Goal: Task Accomplishment & Management: Complete application form

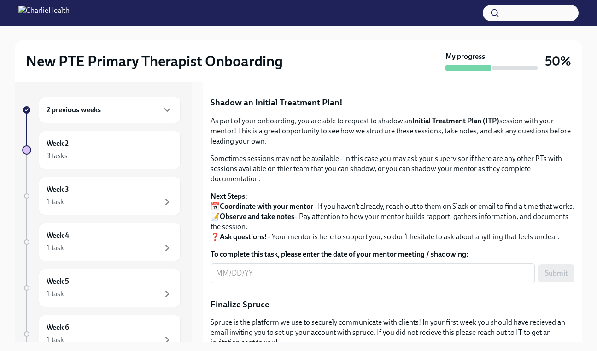
scroll to position [783, 0]
click at [296, 51] on span "Upload Mock Treatment Plan" at bounding box center [268, 45] width 102 height 9
click at [0, 0] on input "Upload Mock Treatment Plan" at bounding box center [0, 0] width 0 height 0
click at [313, 76] on span "I have completed my Mock Treatment Plan" at bounding box center [284, 71] width 135 height 9
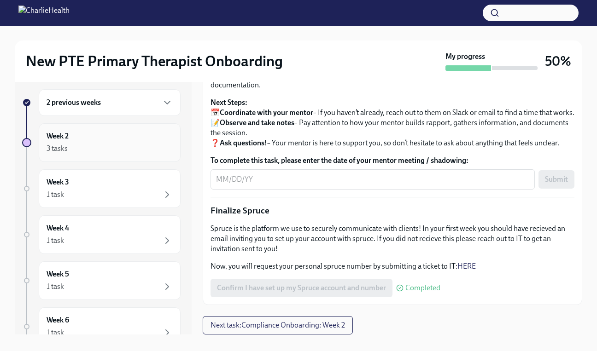
scroll to position [2, 0]
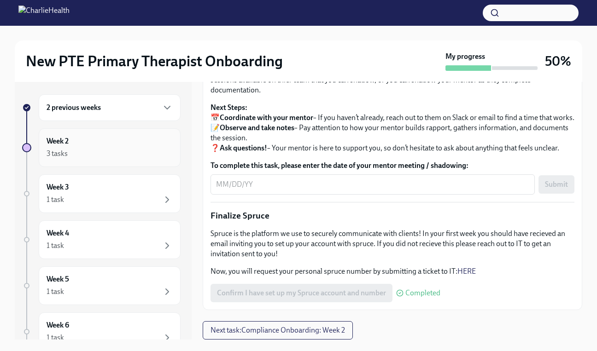
click at [124, 150] on div "3 tasks" at bounding box center [110, 153] width 126 height 11
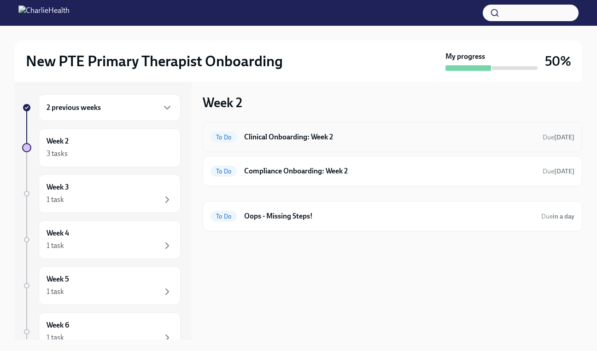
click at [324, 139] on h6 "Clinical Onboarding: Week 2" at bounding box center [389, 137] width 291 height 10
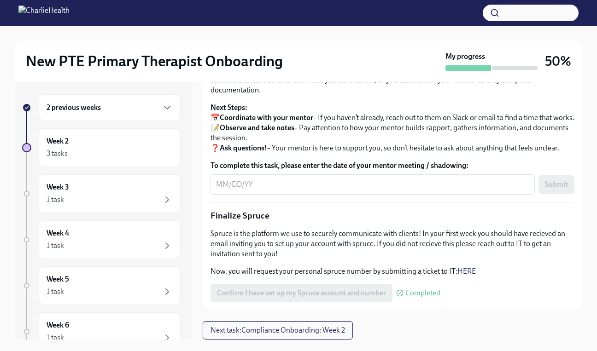
scroll to position [1065, 0]
click at [115, 149] on div "3 tasks" at bounding box center [110, 153] width 126 height 11
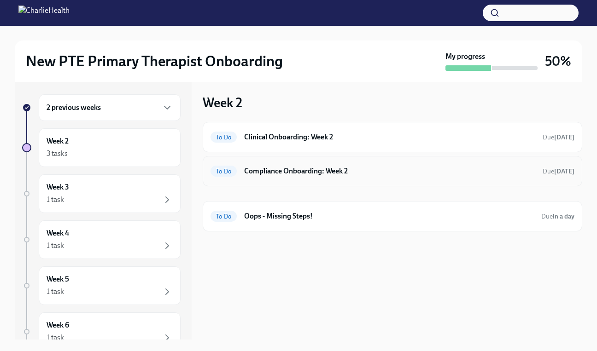
click at [296, 175] on h6 "Compliance Onboarding: Week 2" at bounding box center [389, 171] width 291 height 10
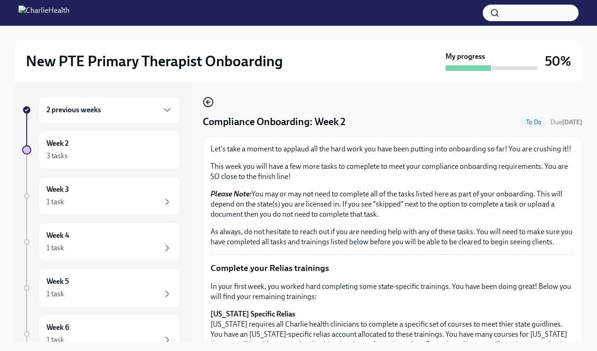
click at [211, 104] on icon "button" at bounding box center [208, 102] width 11 height 11
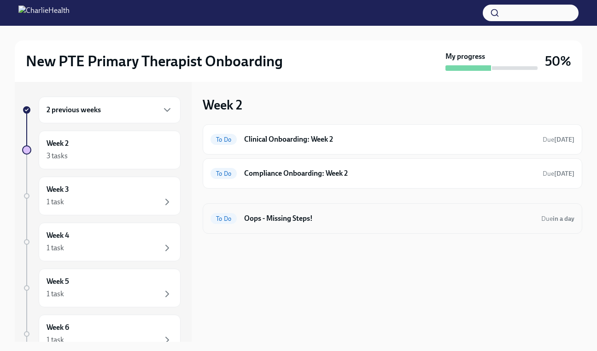
click at [277, 222] on h6 "Oops - Missing Steps!" at bounding box center [389, 219] width 290 height 10
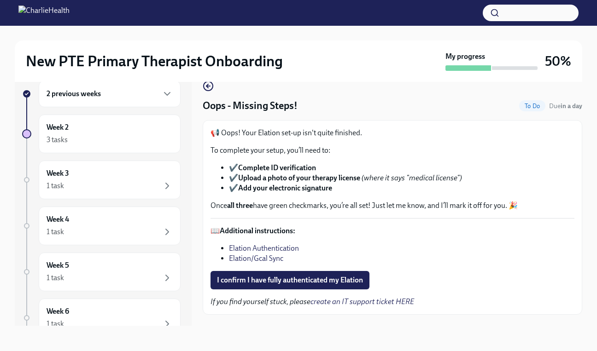
scroll to position [17, 0]
